Goal: Find specific page/section: Find specific page/section

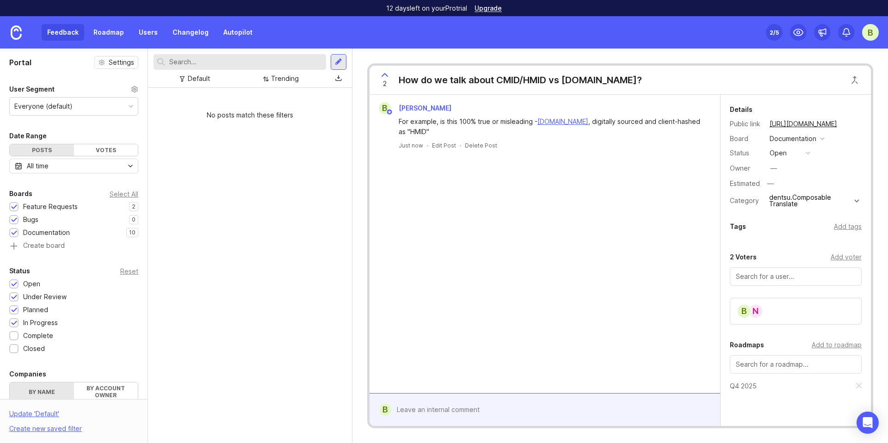
click at [103, 29] on link "Roadmap" at bounding box center [109, 32] width 42 height 17
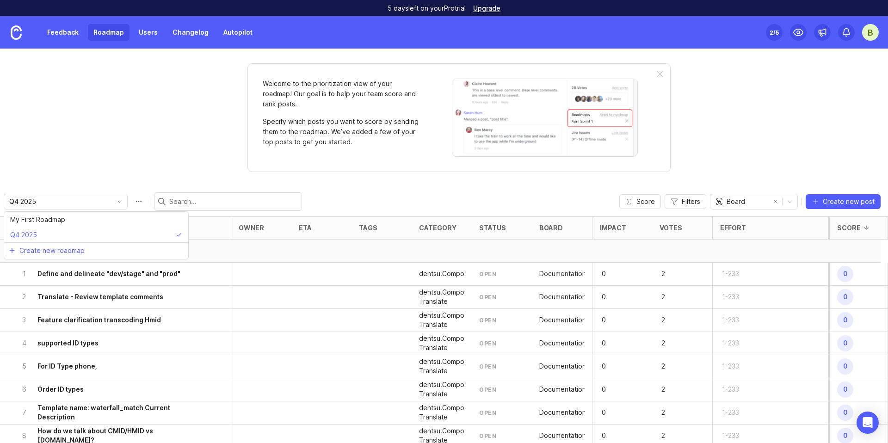
click at [82, 203] on input "Q4 2025" at bounding box center [60, 201] width 102 height 10
click at [117, 146] on div "Welcome to the prioritization view of your roadmap! Our goal is to help your te…" at bounding box center [444, 246] width 888 height 394
